Goal: Transaction & Acquisition: Purchase product/service

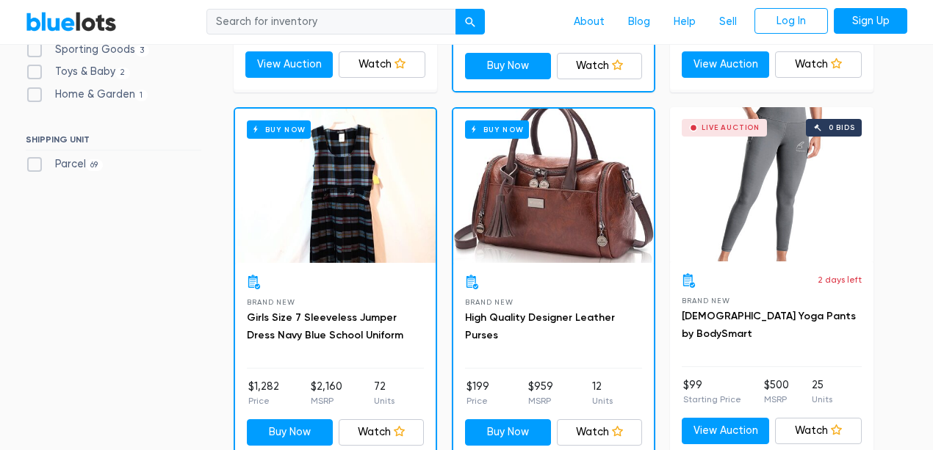
scroll to position [783, 0]
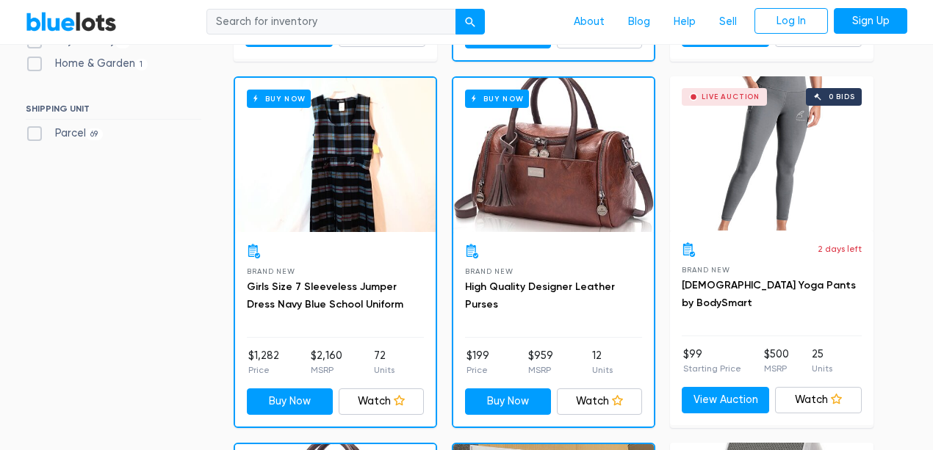
checkbox input "true"
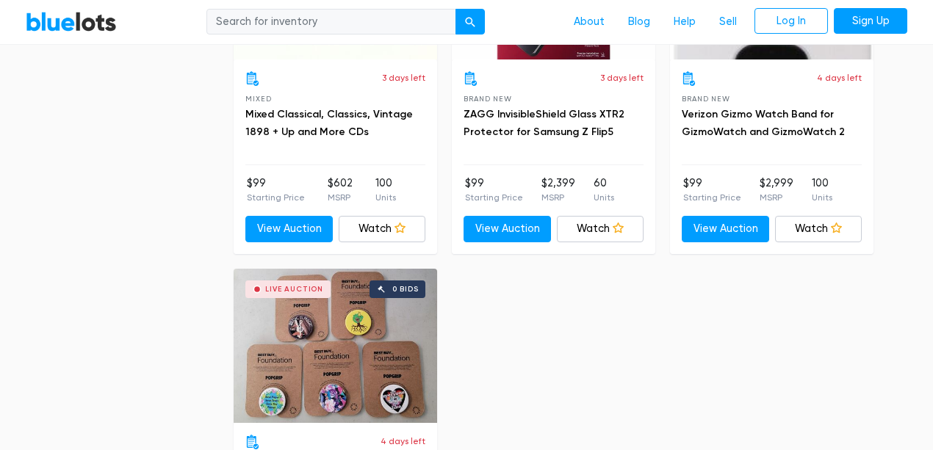
scroll to position [1701, 0]
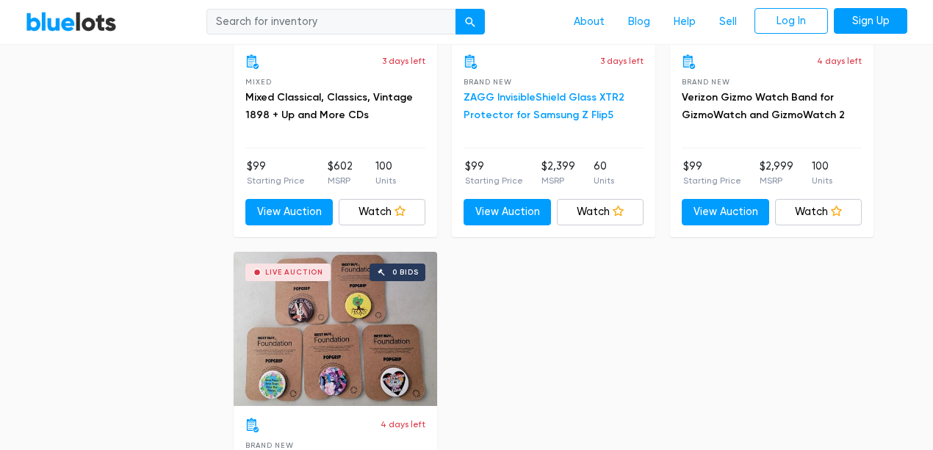
click at [495, 121] on link "ZAGG InvisibleShield Glass XTR2 Protector for Samsung Z Flip5" at bounding box center [544, 106] width 161 height 30
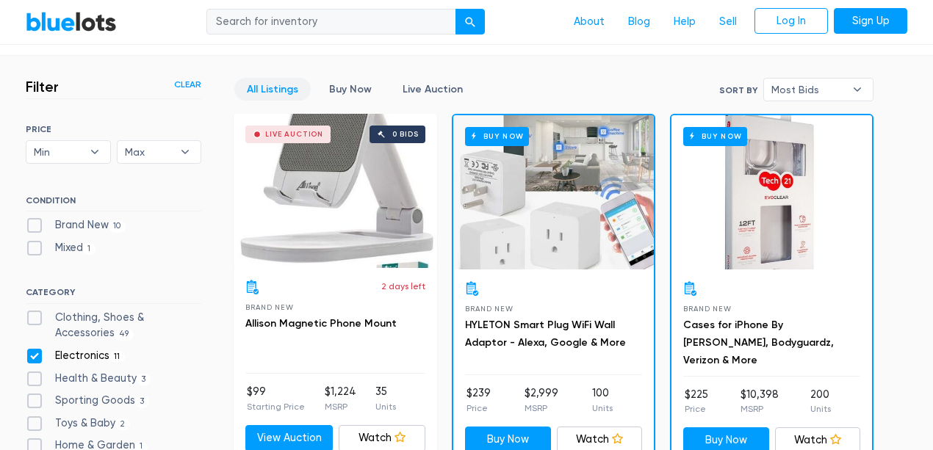
scroll to position [182, 0]
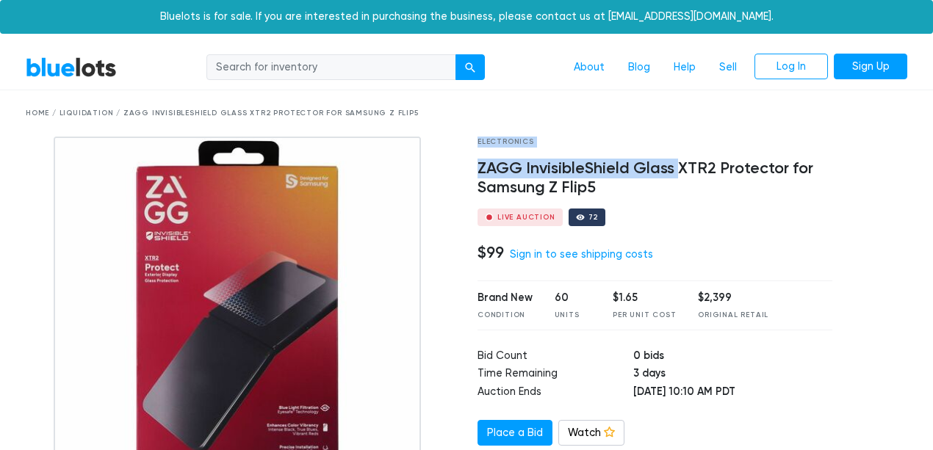
drag, startPoint x: 475, startPoint y: 243, endPoint x: 758, endPoint y: 244, distance: 283.7
click at [770, 240] on div "Electronics ZAGG InvisibleShield Glass XTR2 Protector for Samsung Z Flip5 Live …" at bounding box center [467, 368] width 904 height 462
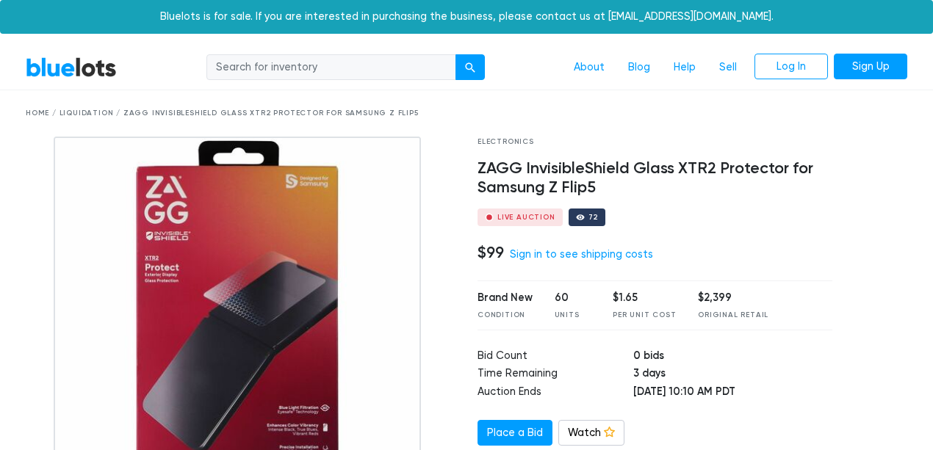
drag, startPoint x: 758, startPoint y: 244, endPoint x: 852, endPoint y: 247, distance: 93.4
click at [858, 248] on div at bounding box center [882, 368] width 76 height 462
drag, startPoint x: 851, startPoint y: 246, endPoint x: 689, endPoint y: 215, distance: 164.6
drag, startPoint x: 828, startPoint y: 325, endPoint x: 870, endPoint y: 230, distance: 103.9
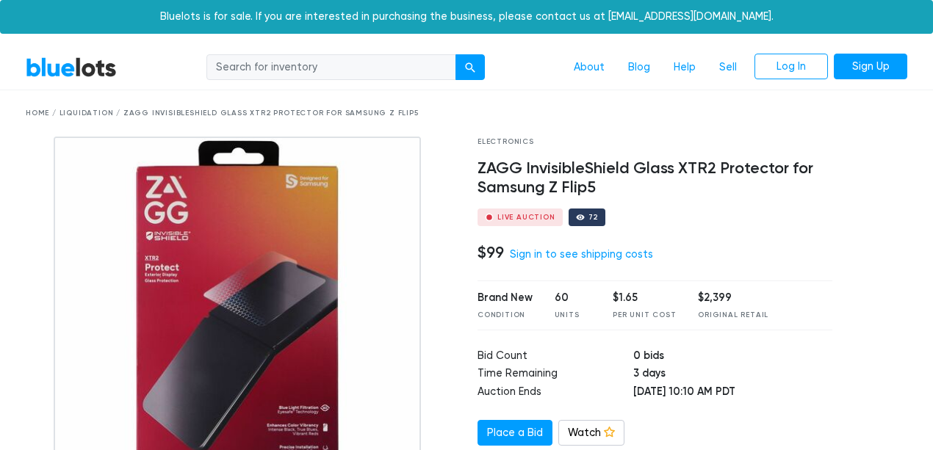
click at [828, 226] on div "Live Auction 72" at bounding box center [655, 218] width 355 height 18
drag, startPoint x: 387, startPoint y: 146, endPoint x: 768, endPoint y: 207, distance: 386.4
click at [764, 137] on div "Home / Liquidation / ZAGG InvisibleShield Glass XTR2 Protector for Samsung Z Fl…" at bounding box center [467, 113] width 904 height 46
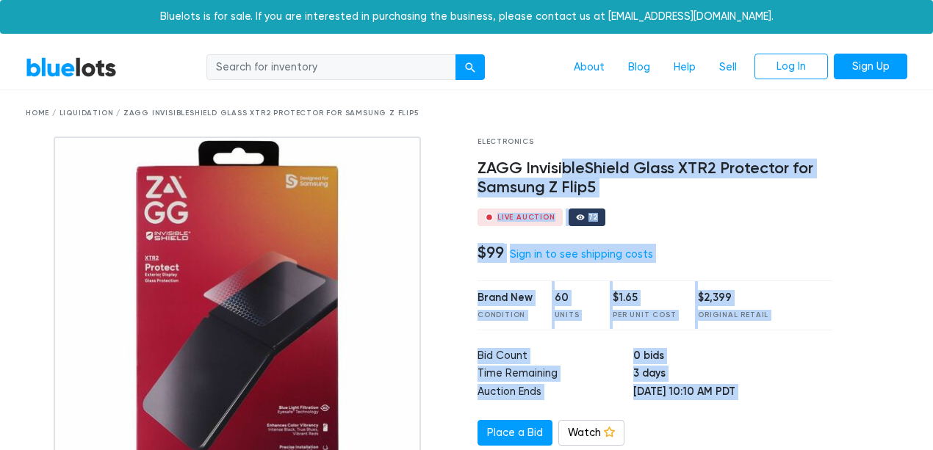
drag, startPoint x: 845, startPoint y: 236, endPoint x: 622, endPoint y: 223, distance: 223.8
click at [617, 223] on div "Electronics ZAGG InvisibleShield Glass XTR2 Protector for Samsung Z Flip5 Live …" at bounding box center [467, 368] width 904 height 462
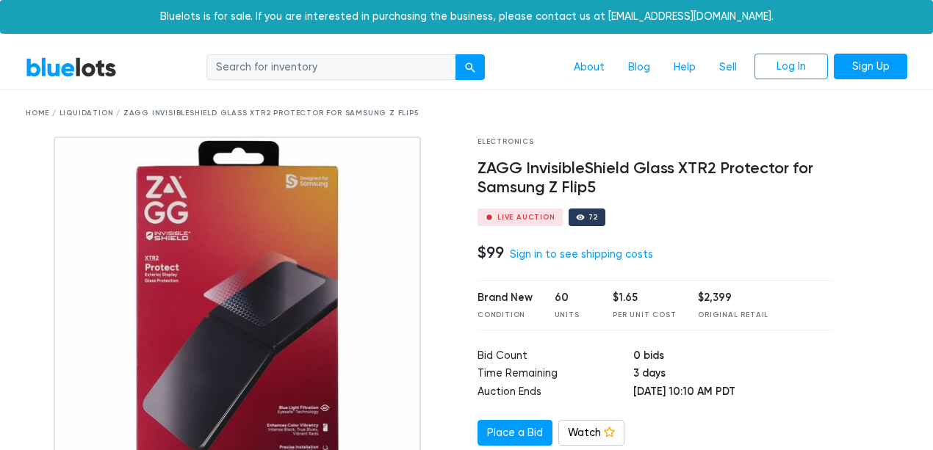
drag, startPoint x: 679, startPoint y: 176, endPoint x: 643, endPoint y: 204, distance: 45.1
click at [678, 137] on div "Home / Liquidation / ZAGG InvisibleShield Glass XTR2 Protector for Samsung Z Fl…" at bounding box center [467, 113] width 904 height 46
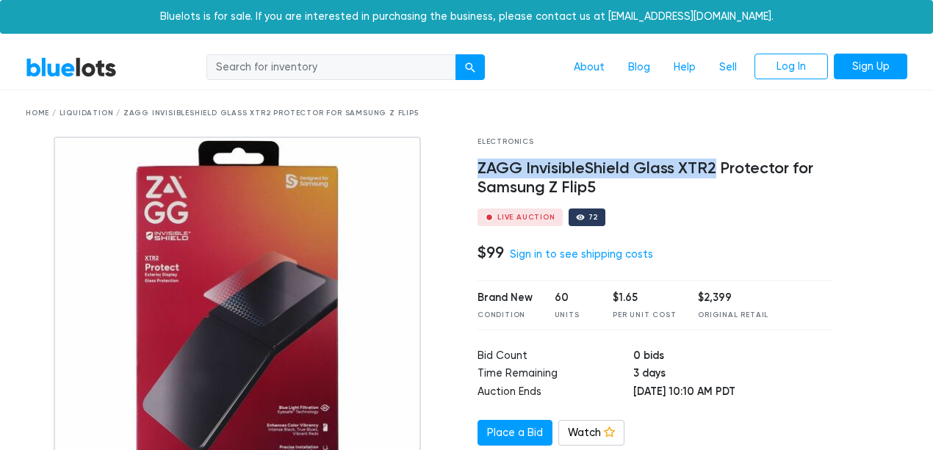
drag, startPoint x: 472, startPoint y: 241, endPoint x: 816, endPoint y: 235, distance: 344.7
click at [825, 233] on div "Electronics ZAGG InvisibleShield Glass XTR2 Protector for Samsung Z Flip5 Live …" at bounding box center [655, 368] width 377 height 462
copy h4 "ZAGG InvisibleShield Glass XTR2"
